Goal: Task Accomplishment & Management: Use online tool/utility

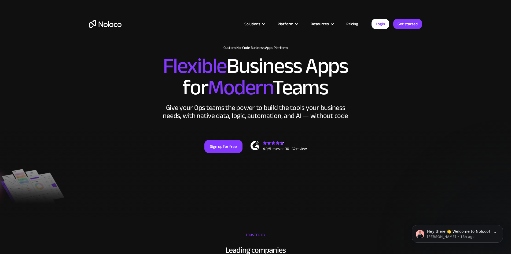
click at [116, 50] on h1 "Custom No-Code Business Apps Platform" at bounding box center [255, 48] width 333 height 4
drag, startPoint x: 172, startPoint y: 89, endPoint x: 168, endPoint y: 41, distance: 48.2
click at [222, 153] on link "Sign up for free" at bounding box center [224, 146] width 38 height 13
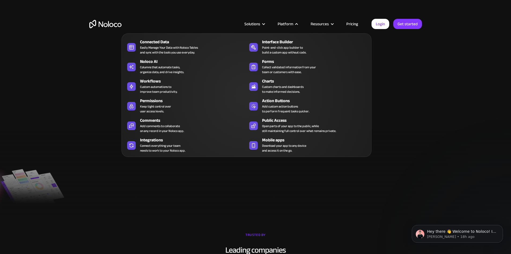
click at [296, 24] on div "Platform" at bounding box center [287, 23] width 33 height 7
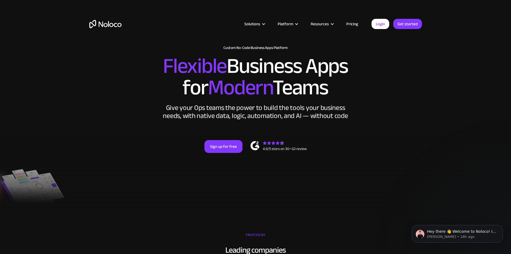
click at [349, 24] on link "Pricing" at bounding box center [352, 23] width 25 height 7
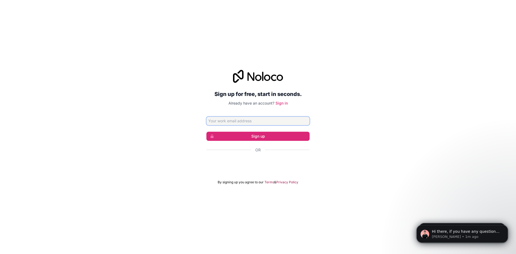
paste input "biherog143@chaublog.com"
type input "biherog143@chaublog.com"
click at [262, 132] on button "Sign up" at bounding box center [257, 136] width 103 height 9
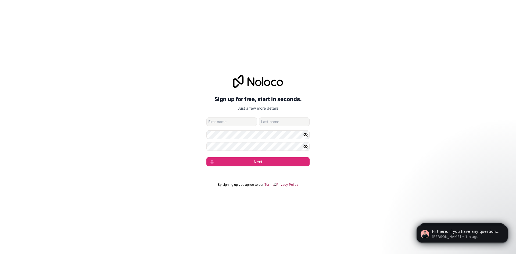
click at [221, 121] on input "given-name" at bounding box center [231, 121] width 50 height 9
type input "NE"
type input "Samuels"
click at [270, 163] on button "Next" at bounding box center [257, 161] width 103 height 9
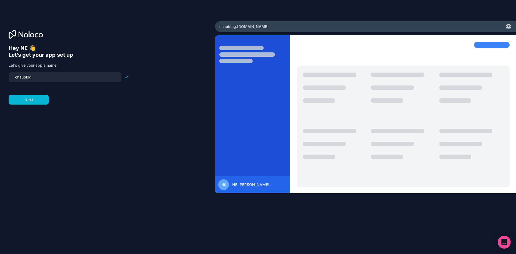
click at [29, 78] on input "chaublog" at bounding box center [65, 77] width 106 height 8
type input "jupitere"
click at [27, 98] on button "Next" at bounding box center [29, 100] width 40 height 10
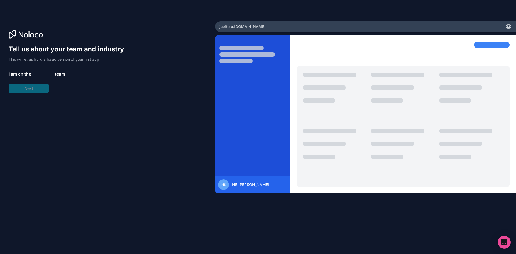
click at [39, 73] on span "__________" at bounding box center [42, 74] width 21 height 6
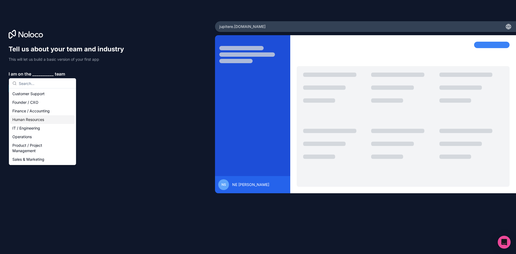
click at [40, 120] on div "Human Resources" at bounding box center [42, 119] width 64 height 9
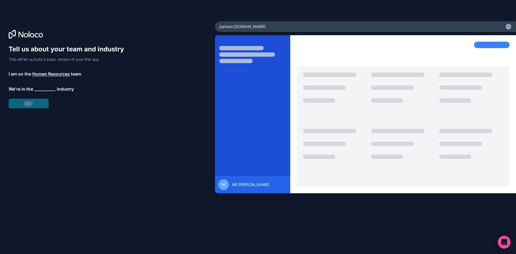
drag, startPoint x: 31, startPoint y: 104, endPoint x: 41, endPoint y: 90, distance: 17.6
click at [41, 92] on div "Tell us about your team and industry This will let us build a basic version of …" at bounding box center [69, 76] width 120 height 63
click at [41, 90] on span "__________" at bounding box center [44, 89] width 21 height 6
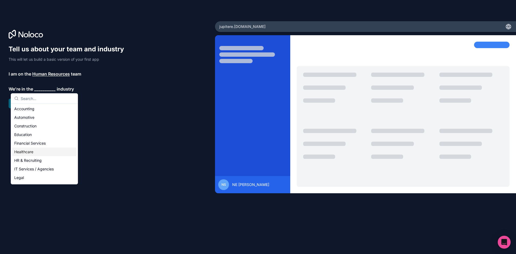
click at [40, 150] on div "Healthcare" at bounding box center [44, 151] width 64 height 9
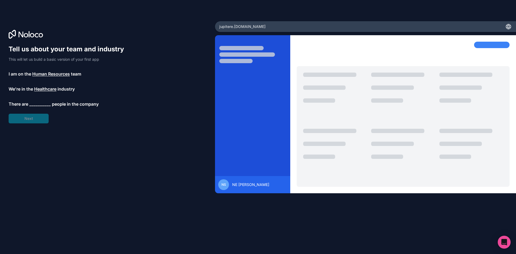
click at [37, 105] on span "__________" at bounding box center [39, 104] width 21 height 6
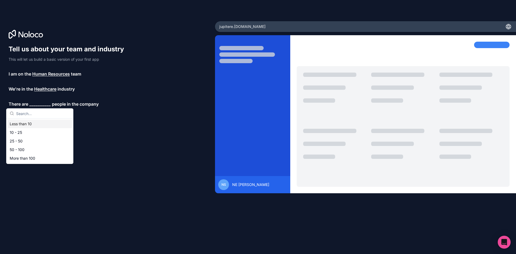
click at [36, 124] on div "Less than 10" at bounding box center [40, 123] width 64 height 9
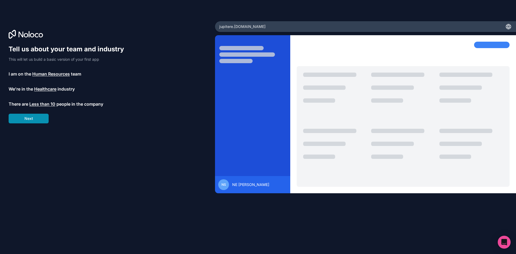
click at [32, 119] on button "Next" at bounding box center [29, 119] width 40 height 10
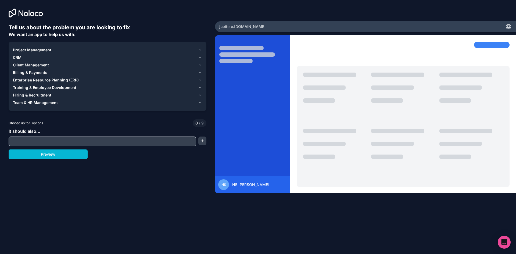
click at [73, 57] on div "CRM" at bounding box center [104, 57] width 183 height 5
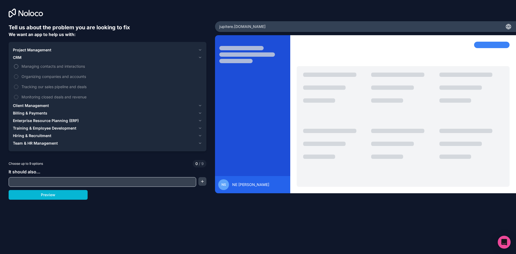
click at [72, 67] on span "Managing contacts and interactions" at bounding box center [110, 66] width 179 height 6
click at [18, 67] on button "Managing contacts and interactions" at bounding box center [16, 66] width 4 height 4
click at [60, 115] on div "Billing & Payments" at bounding box center [104, 112] width 183 height 5
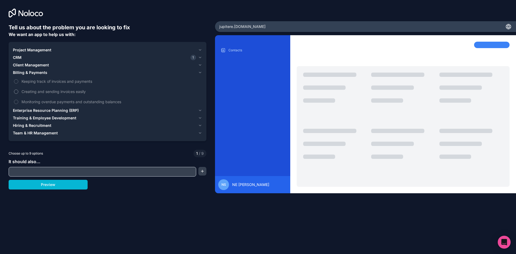
click at [61, 95] on label "Creating and sending invoices easily" at bounding box center [107, 91] width 189 height 10
click at [18, 94] on button "Creating and sending invoices easily" at bounding box center [16, 91] width 4 height 4
click at [63, 53] on button "Project Management" at bounding box center [107, 50] width 189 height 8
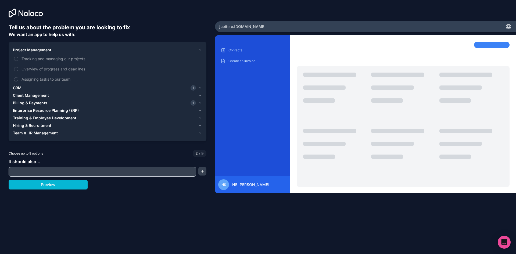
click at [81, 87] on div "CRM 1" at bounding box center [104, 87] width 183 height 5
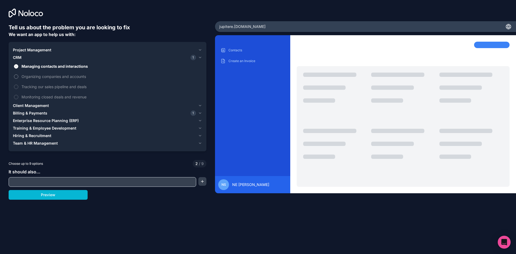
click at [72, 78] on span "Organizing companies and accounts" at bounding box center [110, 77] width 179 height 6
click at [18, 78] on button "Organizing companies and accounts" at bounding box center [16, 76] width 4 height 4
click at [72, 87] on span "Tracking our sales pipeline and deals" at bounding box center [110, 87] width 179 height 6
click at [18, 87] on button "Tracking our sales pipeline and deals" at bounding box center [16, 87] width 4 height 4
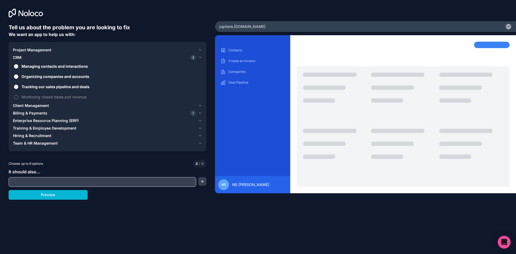
click at [70, 98] on span "Monitoring closed deals and revenue" at bounding box center [110, 97] width 179 height 6
click at [18, 98] on button "Monitoring closed deals and revenue" at bounding box center [16, 97] width 4 height 4
click at [64, 107] on div "Client Management" at bounding box center [104, 105] width 183 height 5
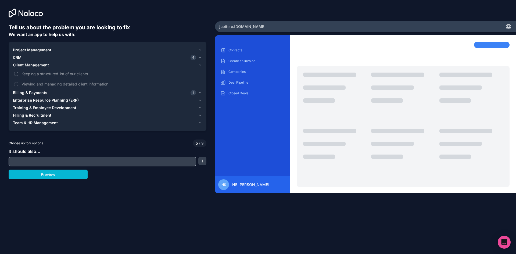
click at [60, 75] on span "Keeping a structured list of our clients" at bounding box center [110, 74] width 179 height 6
click at [18, 75] on button "Keeping a structured list of our clients" at bounding box center [16, 74] width 4 height 4
click at [62, 84] on span "Viewing and managing detailed client information" at bounding box center [110, 84] width 179 height 6
click at [18, 84] on button "Viewing and managing detailed client information" at bounding box center [16, 84] width 4 height 4
click at [56, 99] on span "Enterprise Resource Planning (ERP)" at bounding box center [46, 99] width 66 height 5
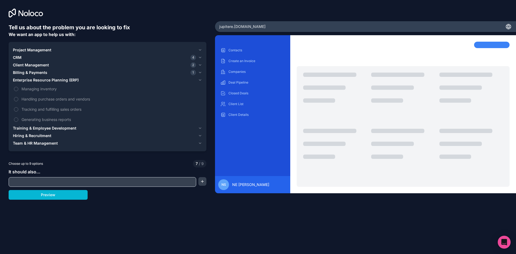
click at [45, 136] on span "Hiring & Recruitment" at bounding box center [32, 135] width 38 height 5
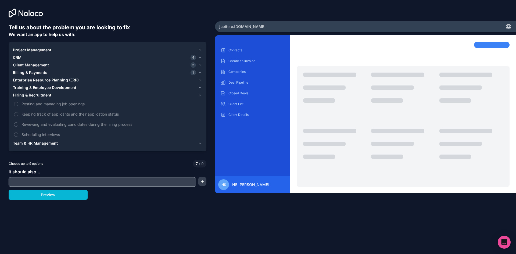
click at [51, 143] on span "Team & HR Management" at bounding box center [35, 142] width 45 height 5
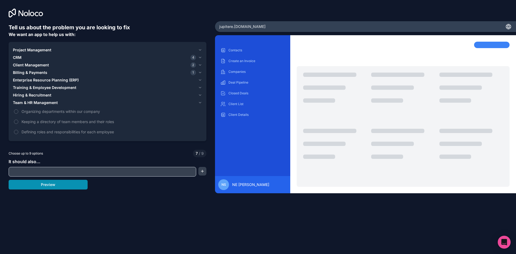
click at [58, 187] on button "Preview" at bounding box center [48, 185] width 79 height 10
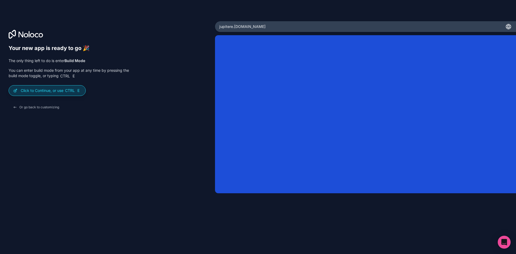
click at [47, 93] on p "Click to Continue, or use Ctrl E" at bounding box center [51, 90] width 60 height 5
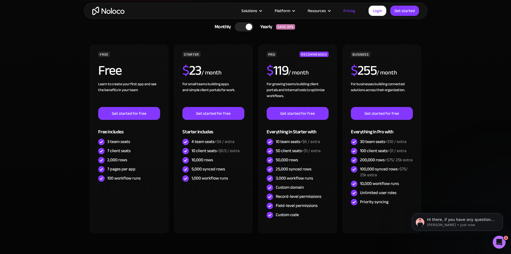
click at [245, 27] on div at bounding box center [244, 26] width 19 height 9
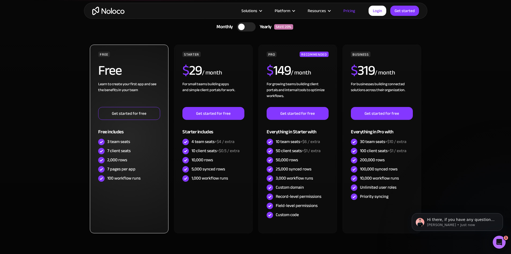
click at [151, 114] on link "Get started for free" at bounding box center [129, 113] width 62 height 13
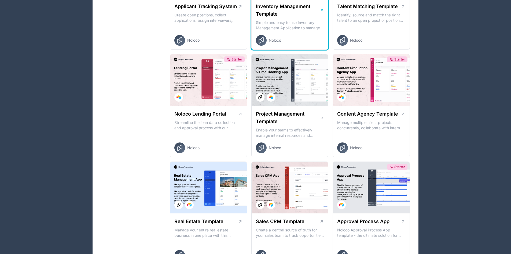
scroll to position [188, 0]
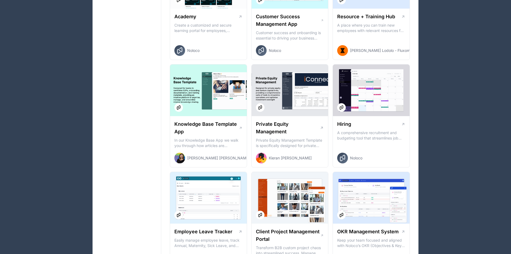
drag, startPoint x: 162, startPoint y: 122, endPoint x: 163, endPoint y: 150, distance: 27.4
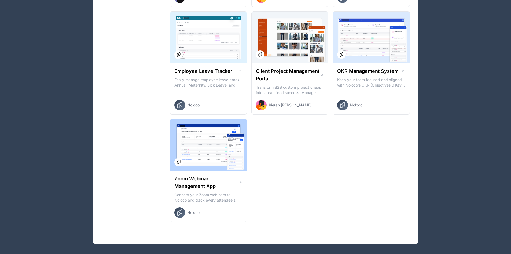
scroll to position [769, 0]
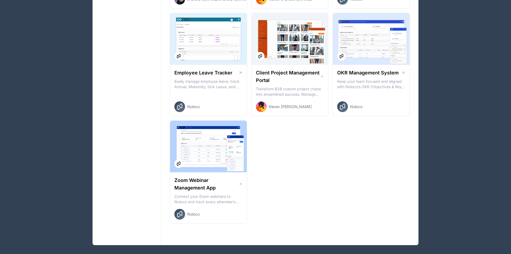
drag, startPoint x: 153, startPoint y: 151, endPoint x: 155, endPoint y: 146, distance: 6.2
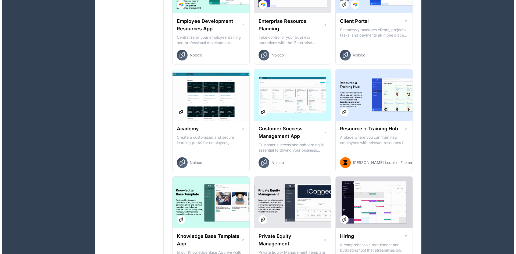
scroll to position [0, 0]
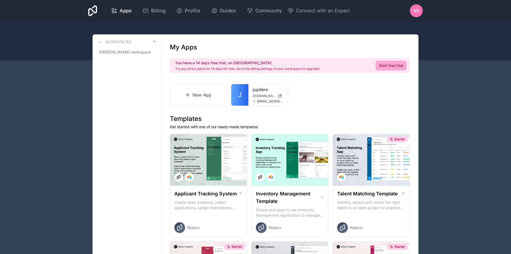
drag, startPoint x: 155, startPoint y: 153, endPoint x: 148, endPoint y: 79, distance: 73.9
click at [198, 96] on link "New App" at bounding box center [198, 95] width 57 height 22
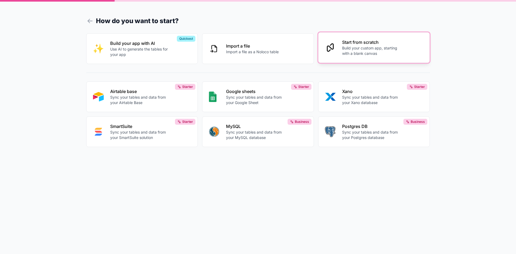
click at [356, 54] on p "Build your custom app, starting with a blank canvas" at bounding box center [372, 50] width 60 height 11
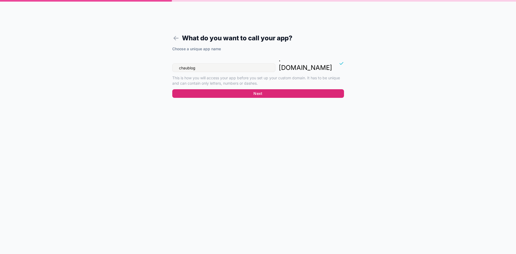
click at [245, 89] on button "Next" at bounding box center [258, 93] width 172 height 9
click at [247, 89] on button "Next" at bounding box center [258, 93] width 172 height 9
